Goal: Information Seeking & Learning: Learn about a topic

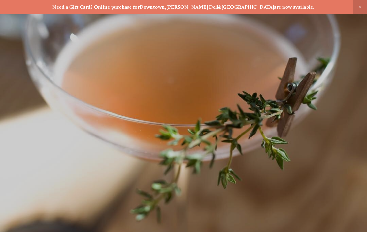
scroll to position [-7, 0]
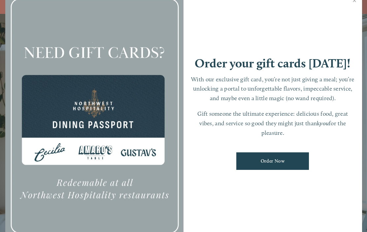
click at [359, 9] on link "Close" at bounding box center [354, 1] width 13 height 18
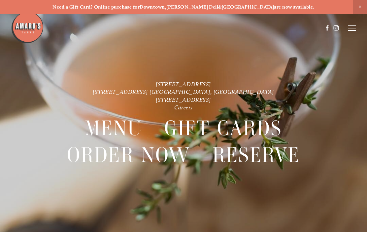
click at [352, 27] on icon at bounding box center [352, 28] width 8 height 6
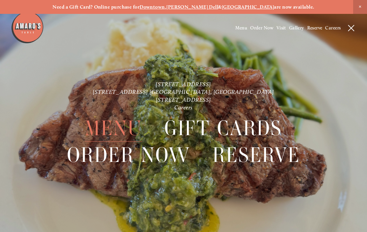
click at [121, 126] on span "Menu" at bounding box center [114, 128] width 58 height 27
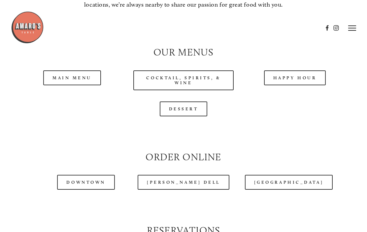
scroll to position [529, 0]
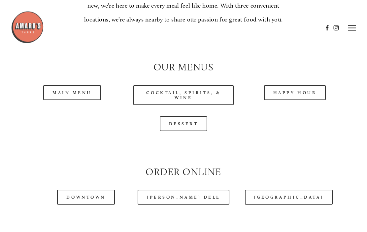
click at [91, 90] on link "Main Menu" at bounding box center [72, 93] width 58 height 15
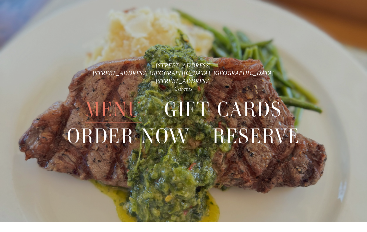
scroll to position [14, 0]
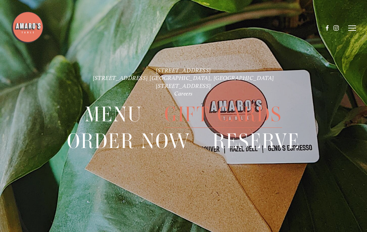
click at [127, 107] on span "Menu" at bounding box center [114, 114] width 58 height 27
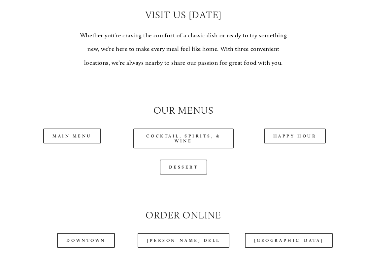
scroll to position [503, 0]
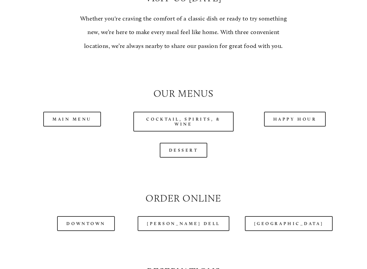
click at [96, 115] on link "Main Menu" at bounding box center [72, 119] width 58 height 15
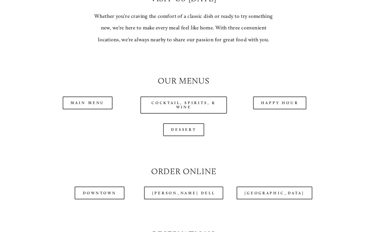
scroll to position [522, 0]
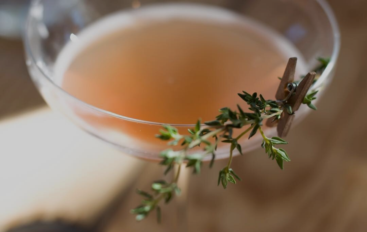
scroll to position [14, 0]
